Goal: Task Accomplishment & Management: Manage account settings

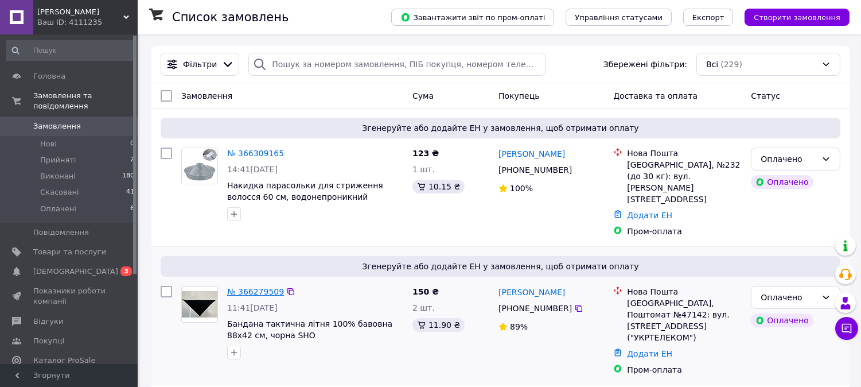
click at [260, 287] on link "№ 366279509" at bounding box center [255, 291] width 57 height 9
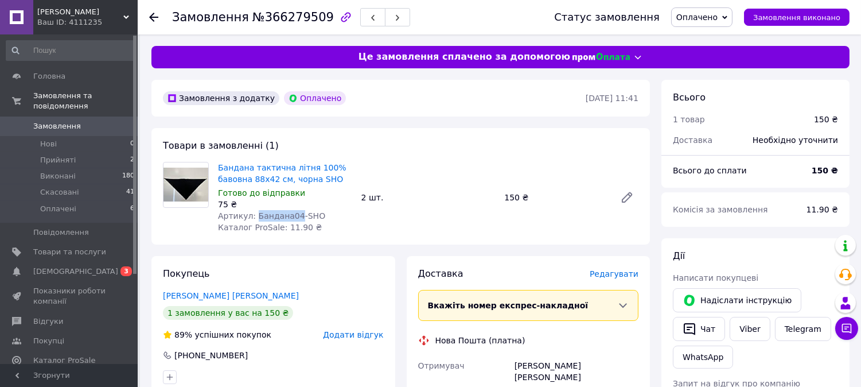
drag, startPoint x: 290, startPoint y: 215, endPoint x: 252, endPoint y: 216, distance: 37.9
click at [252, 216] on span "Артикул: Бандана04-SHO" at bounding box center [271, 215] width 107 height 9
click at [253, 215] on span "Артикул: Бандана04-SHO" at bounding box center [271, 215] width 107 height 9
drag, startPoint x: 290, startPoint y: 217, endPoint x: 251, endPoint y: 217, distance: 39.0
click at [251, 217] on span "Артикул: Бандана04-SHO" at bounding box center [271, 215] width 107 height 9
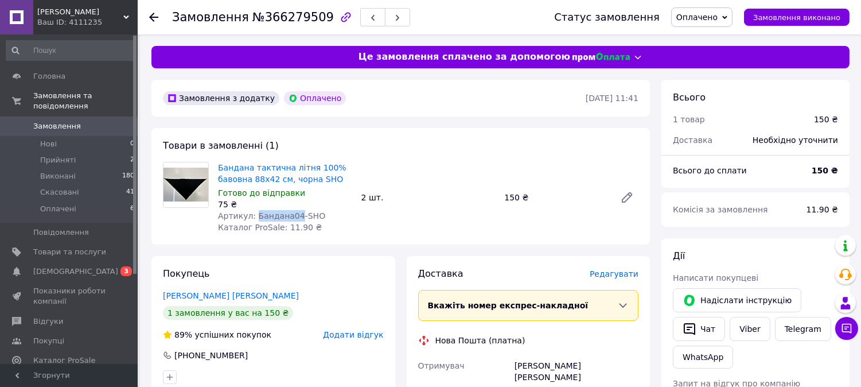
copy span "Бандана04"
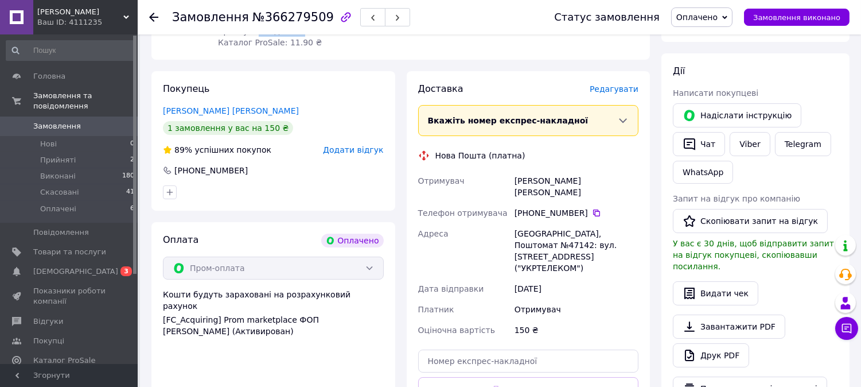
scroll to position [297, 0]
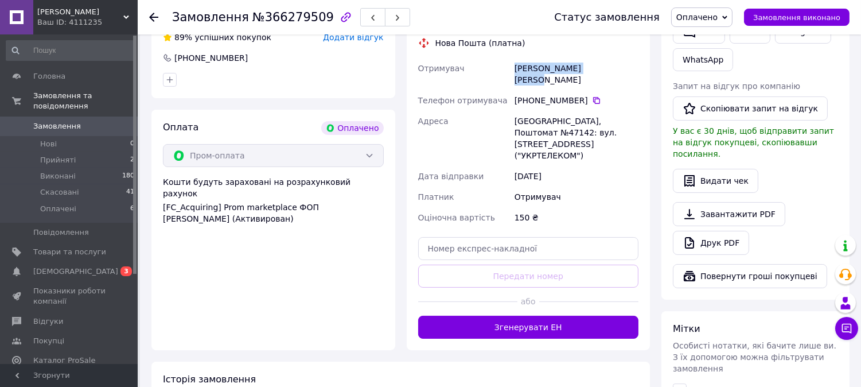
drag, startPoint x: 604, startPoint y: 69, endPoint x: 517, endPoint y: 71, distance: 87.2
click at [517, 71] on div "[PERSON_NAME] [PERSON_NAME]" at bounding box center [576, 74] width 129 height 32
copy div "[PERSON_NAME] [PERSON_NAME]"
click at [593, 97] on icon at bounding box center [596, 100] width 7 height 7
drag, startPoint x: 543, startPoint y: 110, endPoint x: 523, endPoint y: 106, distance: 21.0
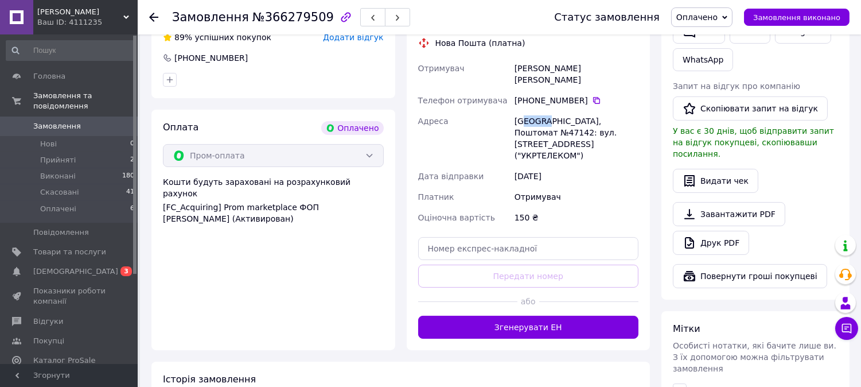
click at [523, 111] on div "[GEOGRAPHIC_DATA], Поштомат №47142: вул. [STREET_ADDRESS] ("УКРТЕЛЕКОМ")" at bounding box center [576, 138] width 129 height 55
click at [514, 111] on div "[GEOGRAPHIC_DATA], Поштомат №47142: вул. [STREET_ADDRESS] ("УКРТЕЛЕКОМ")" at bounding box center [576, 138] width 129 height 55
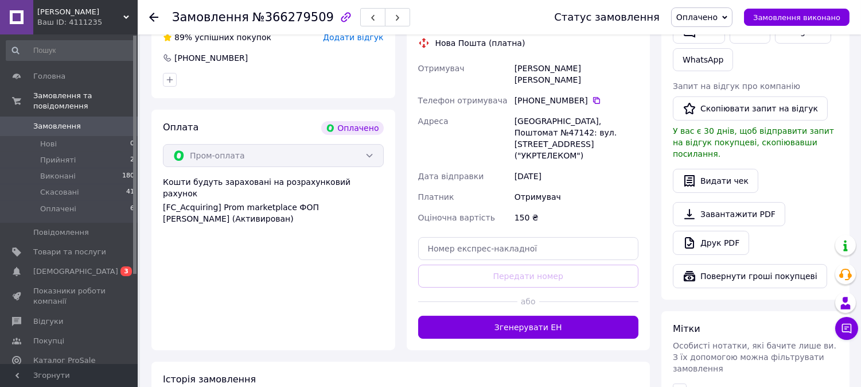
click at [609, 186] on div "Отримувач" at bounding box center [576, 196] width 129 height 21
drag, startPoint x: 546, startPoint y: 111, endPoint x: 511, endPoint y: 107, distance: 35.2
click at [511, 107] on div "Отримувач [PERSON_NAME] [PERSON_NAME] отримувача [PHONE_NUMBER]   [PERSON_NAME]…" at bounding box center [528, 143] width 225 height 170
click at [511, 111] on div "Адреса" at bounding box center [464, 138] width 96 height 55
drag, startPoint x: 618, startPoint y: 108, endPoint x: 597, endPoint y: 107, distance: 20.7
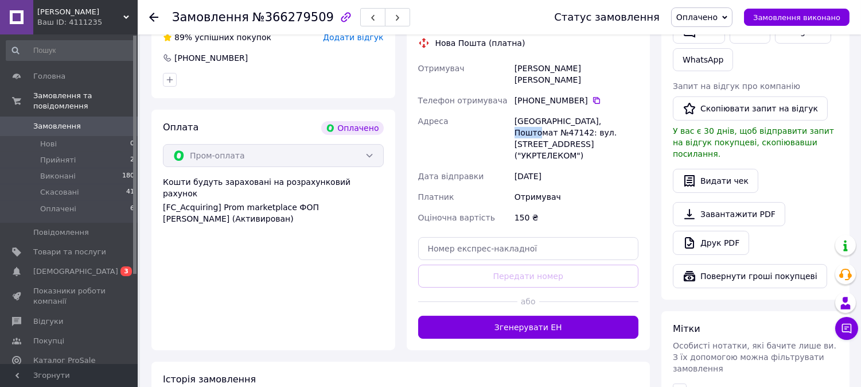
click at [597, 111] on div "[GEOGRAPHIC_DATA], Поштомат №47142: вул. [STREET_ADDRESS] ("УКРТЕЛЕКОМ")" at bounding box center [576, 138] width 129 height 55
copy div "47142"
click at [60, 121] on span "Замовлення" at bounding box center [57, 126] width 48 height 10
